Goal: Navigation & Orientation: Find specific page/section

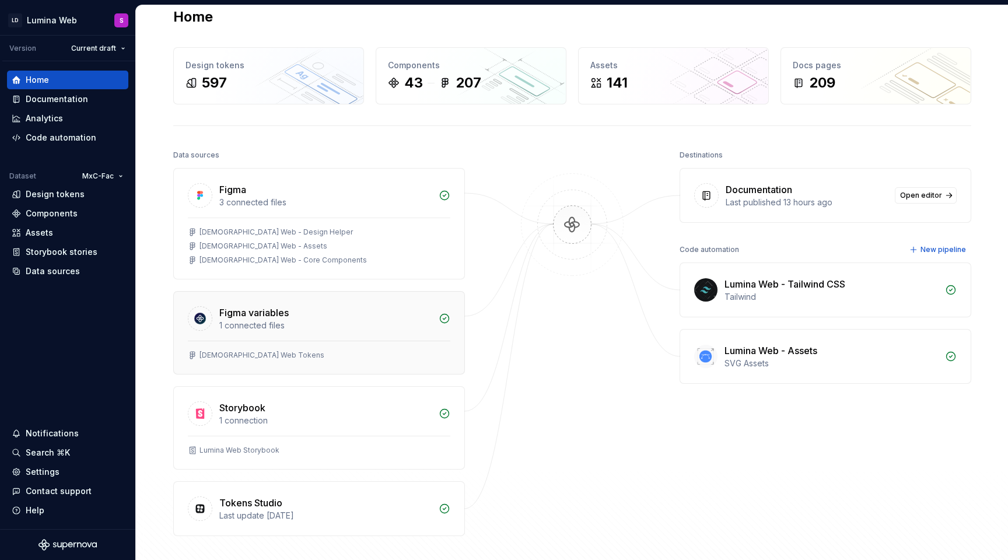
scroll to position [17, 0]
click at [516, 215] on img at bounding box center [572, 237] width 113 height 127
